Goal: Check status: Check status

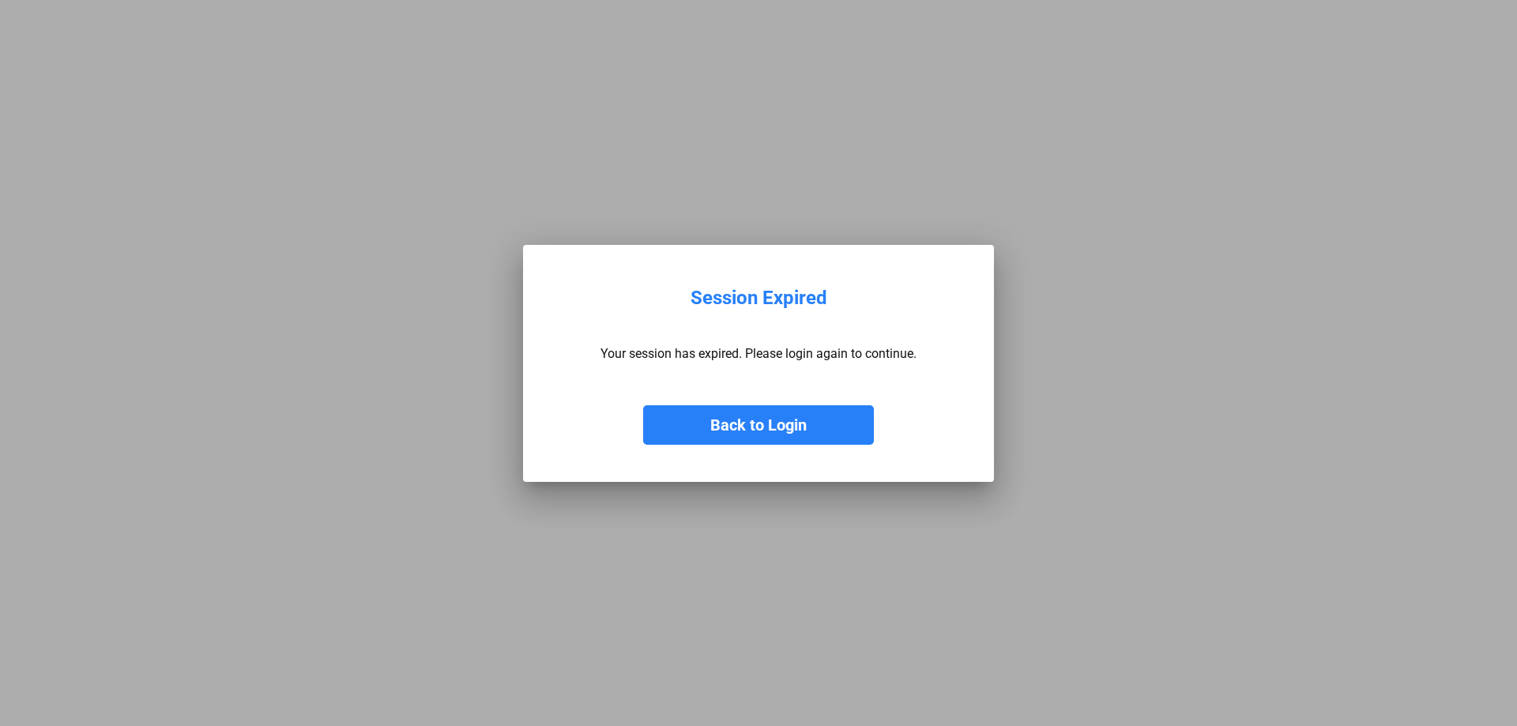
click at [700, 438] on button "Back to Login" at bounding box center [758, 425] width 231 height 40
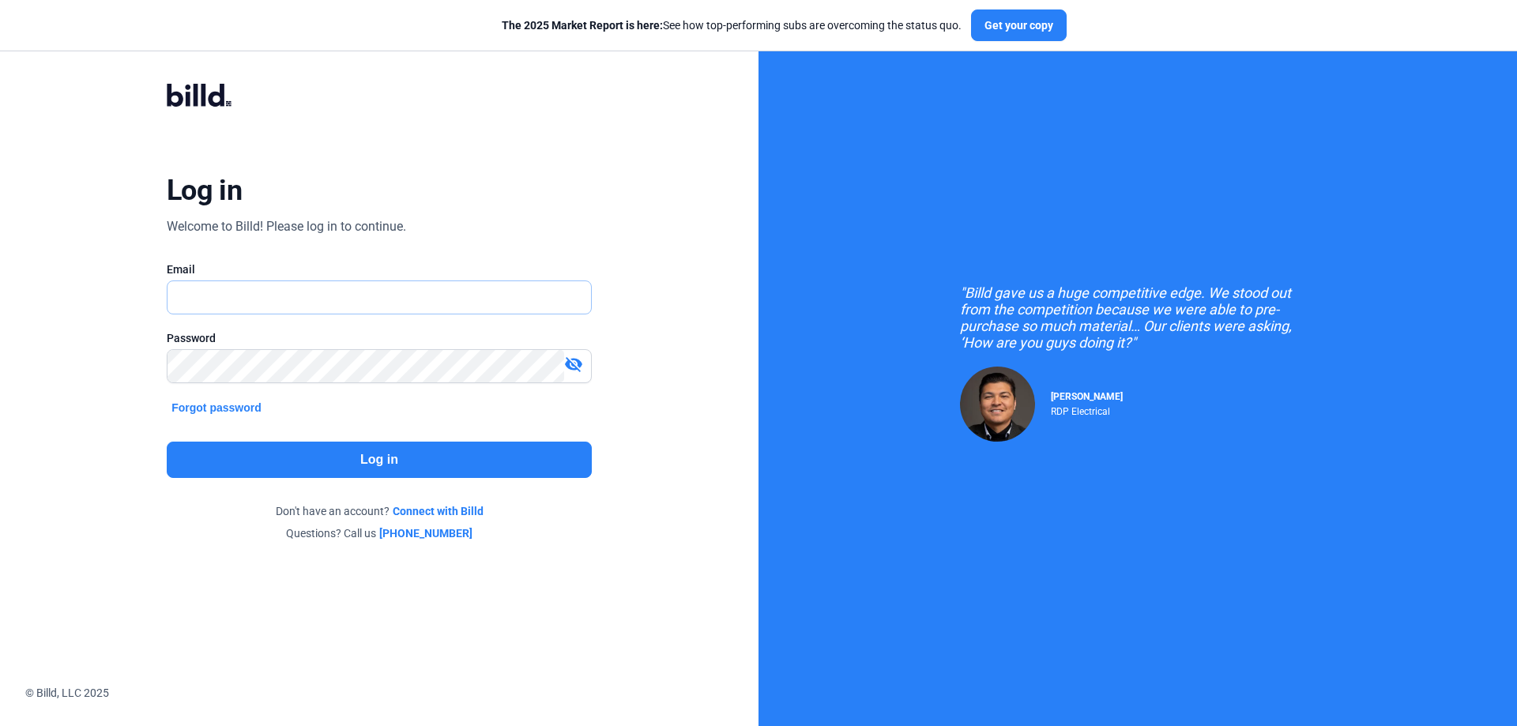
type input "[PERSON_NAME][EMAIL_ADDRESS][DOMAIN_NAME]"
click at [356, 450] on button "Log in" at bounding box center [379, 460] width 425 height 36
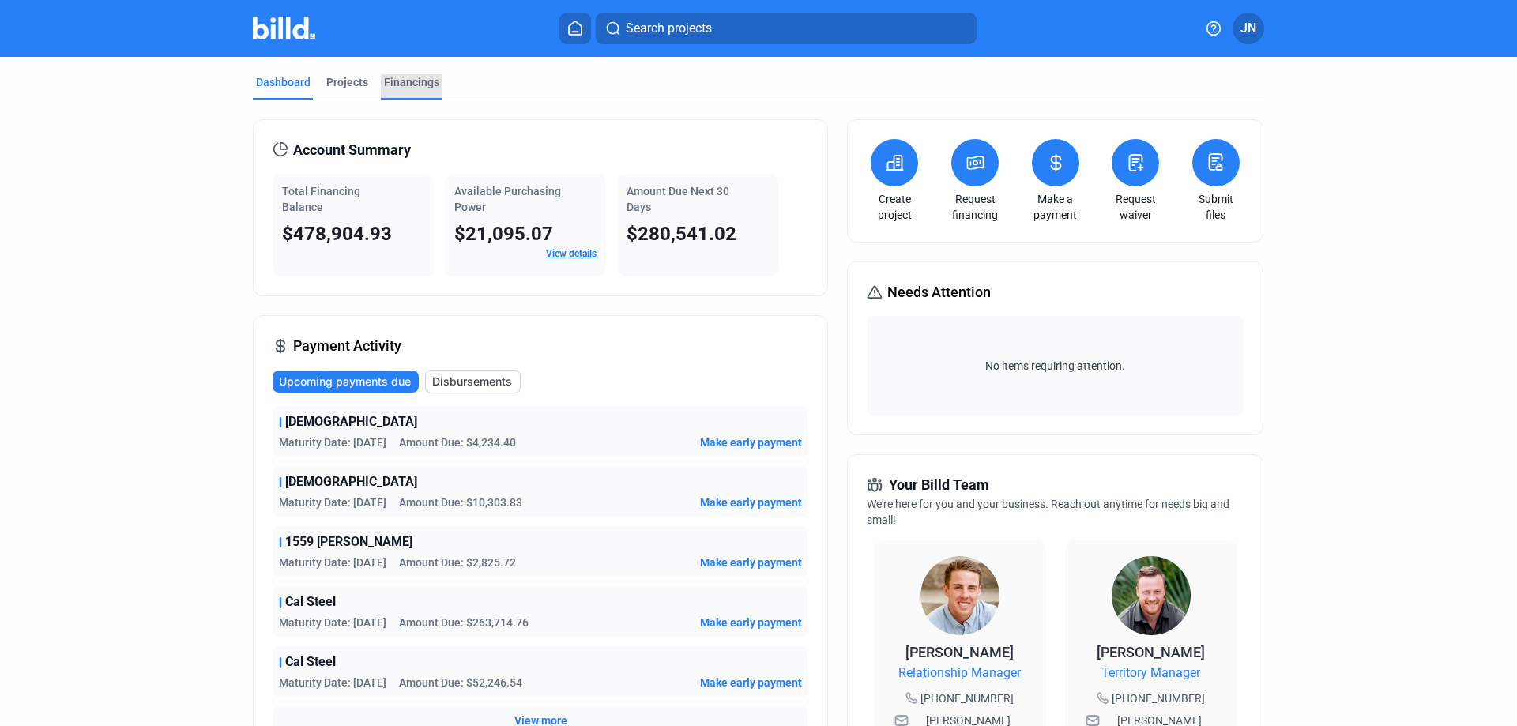
click at [435, 76] on div "Financings" at bounding box center [412, 86] width 62 height 25
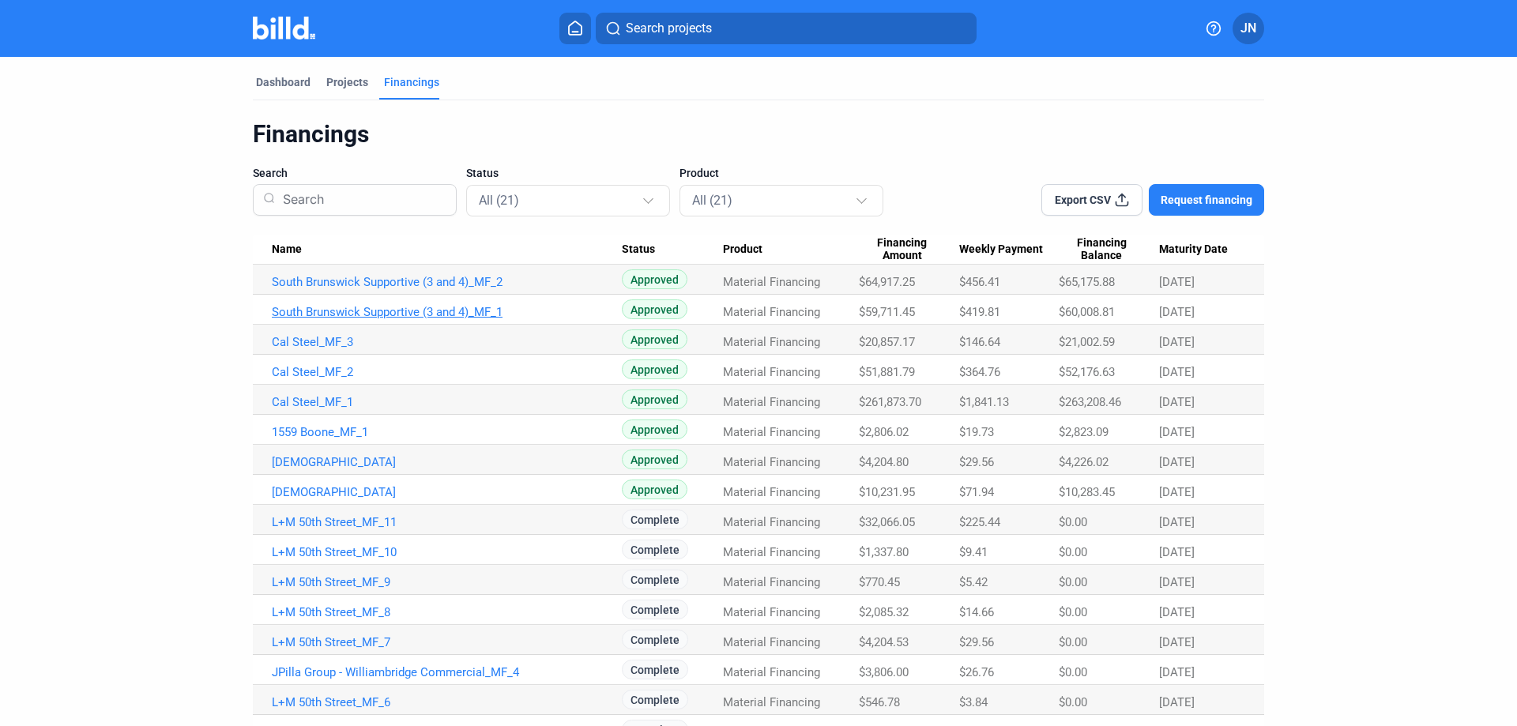
click at [431, 289] on link "South Brunswick Supportive (3 and 4)_MF_1" at bounding box center [447, 282] width 350 height 14
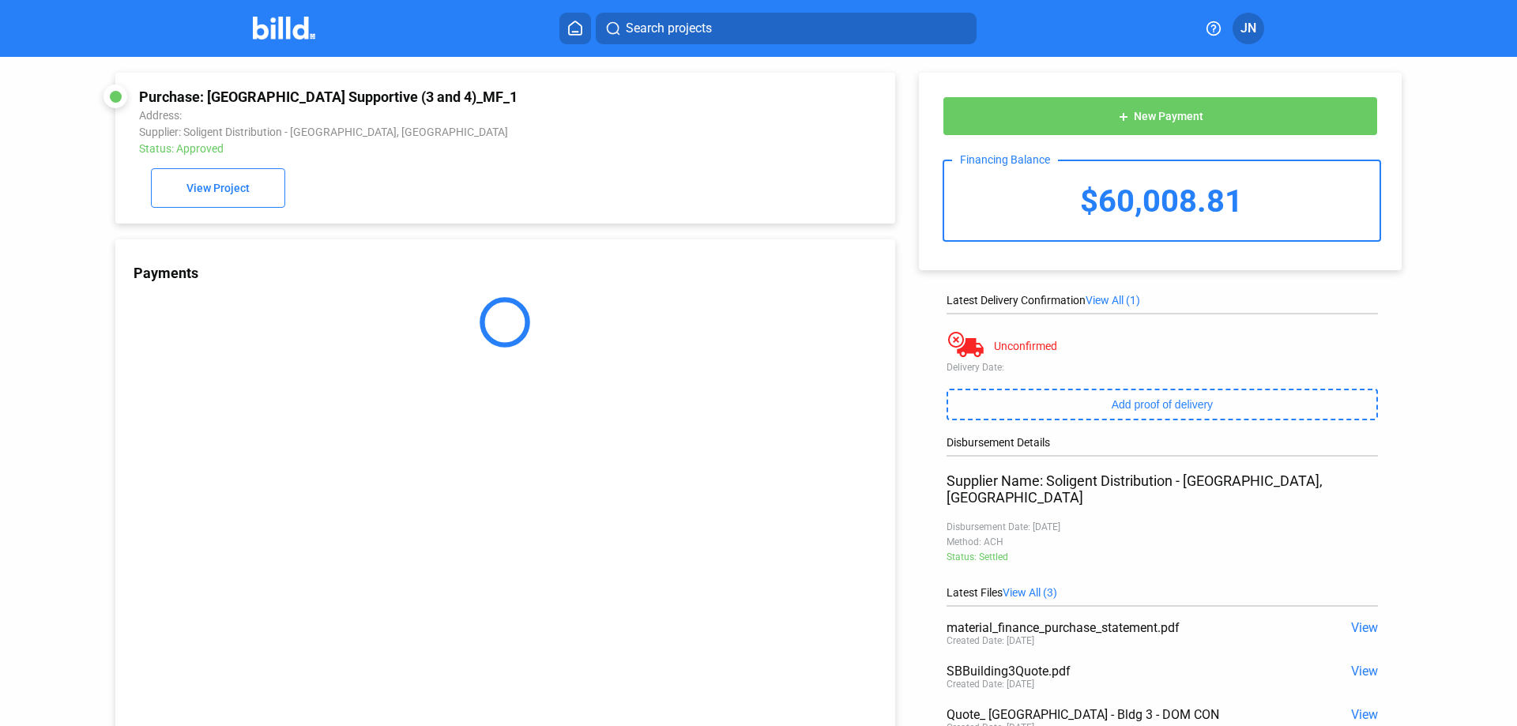
scroll to position [134, 0]
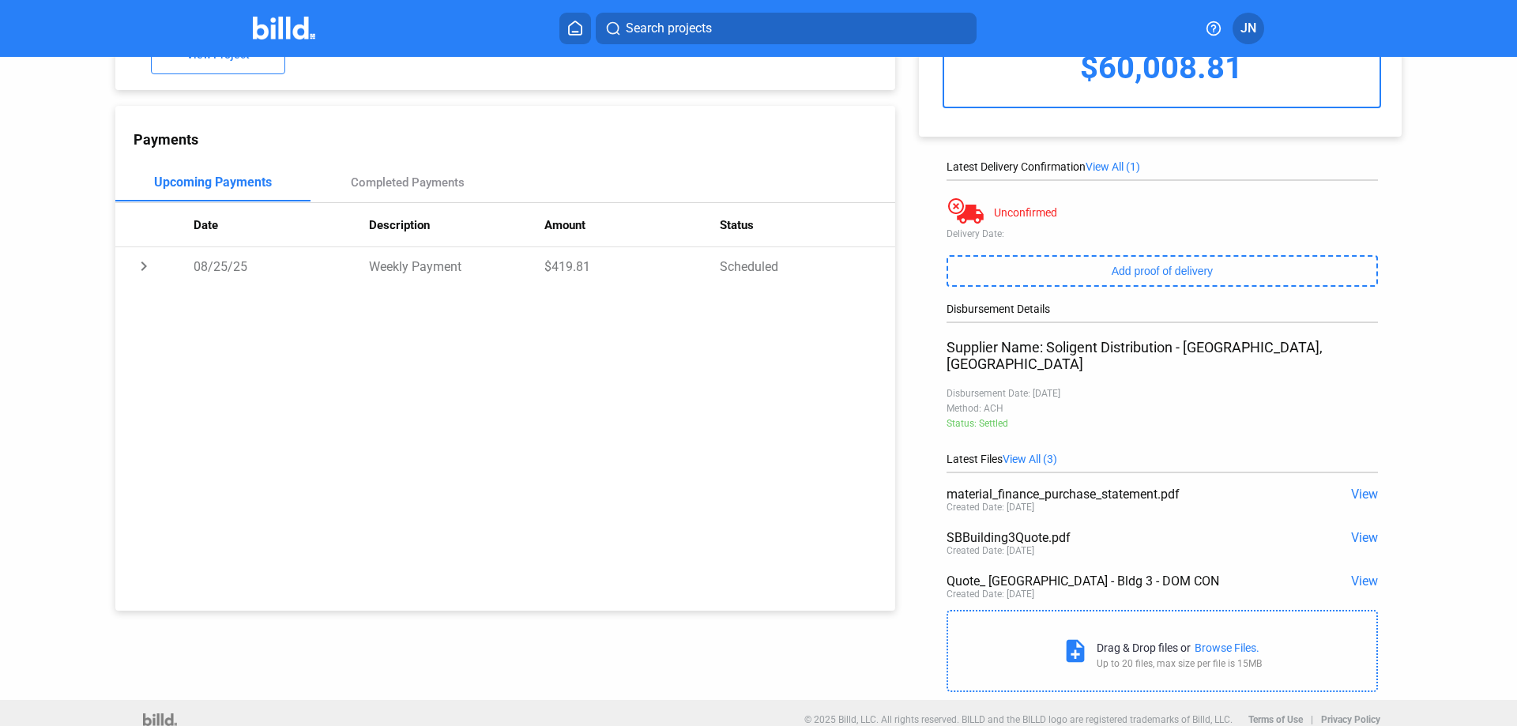
click at [1352, 530] on span "View" at bounding box center [1364, 537] width 27 height 15
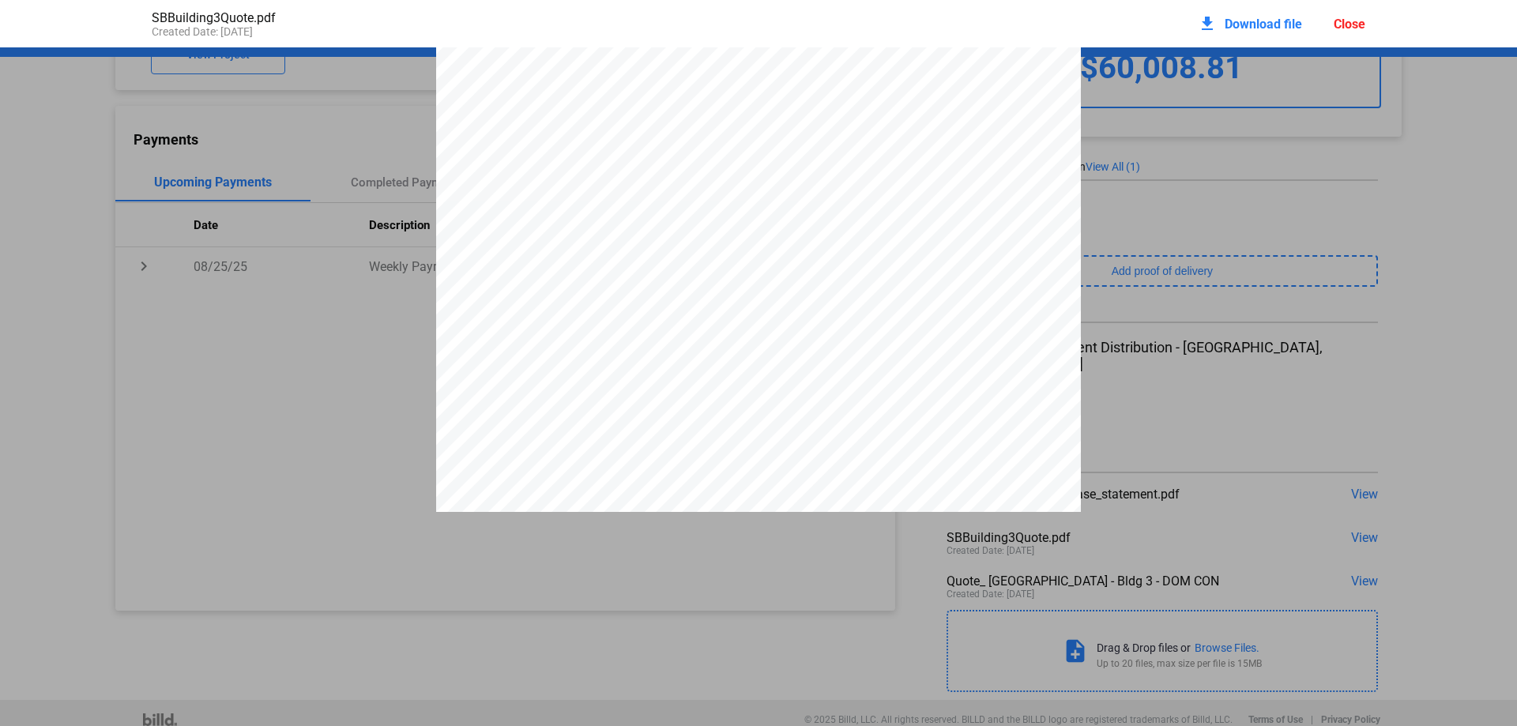
scroll to position [0, 0]
click at [1349, 24] on div "Close" at bounding box center [1350, 24] width 32 height 15
